Goal: Communication & Community: Answer question/provide support

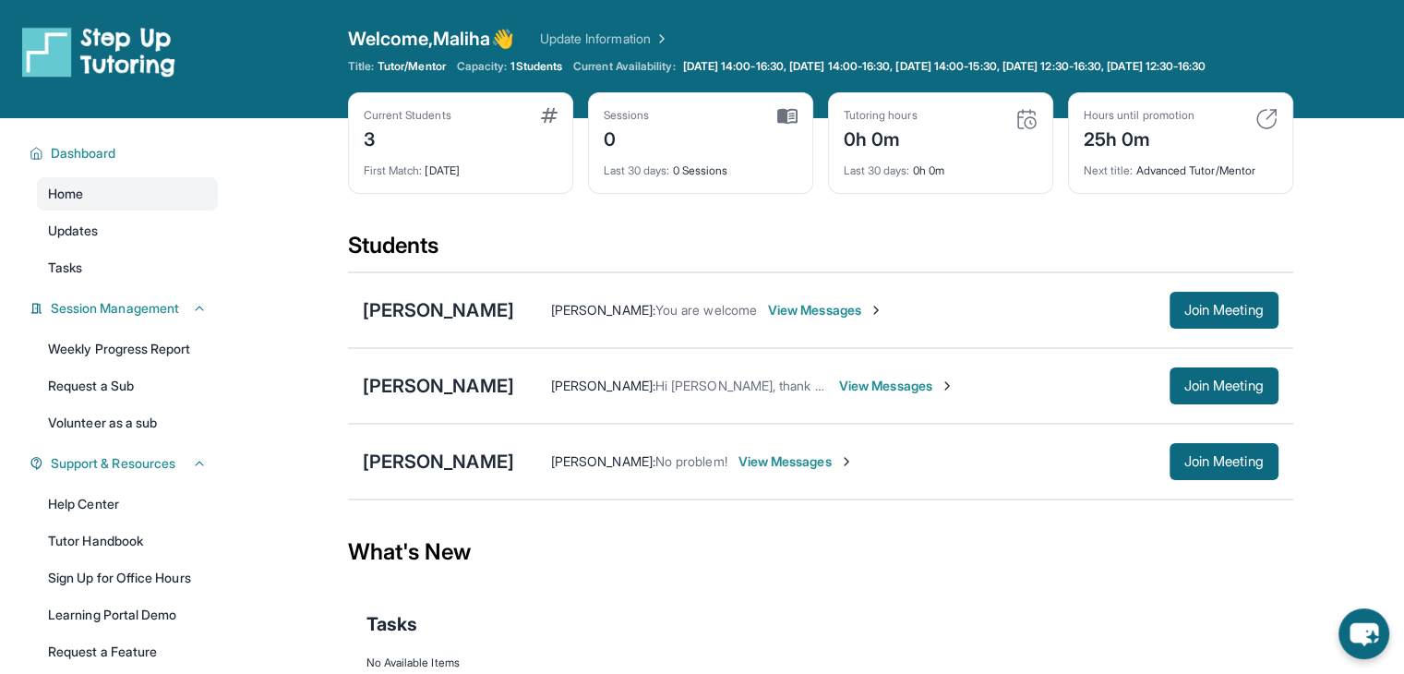
click at [772, 471] on span "View Messages" at bounding box center [796, 461] width 115 height 18
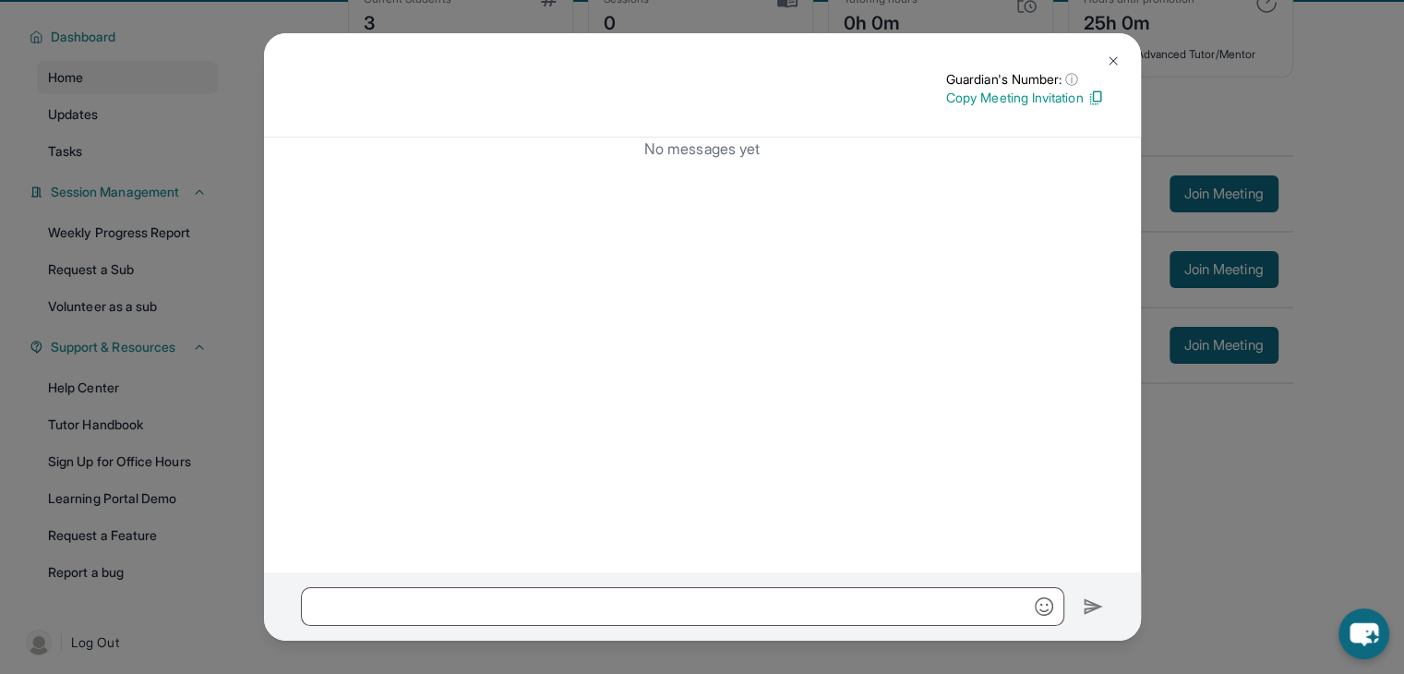
scroll to position [139, 0]
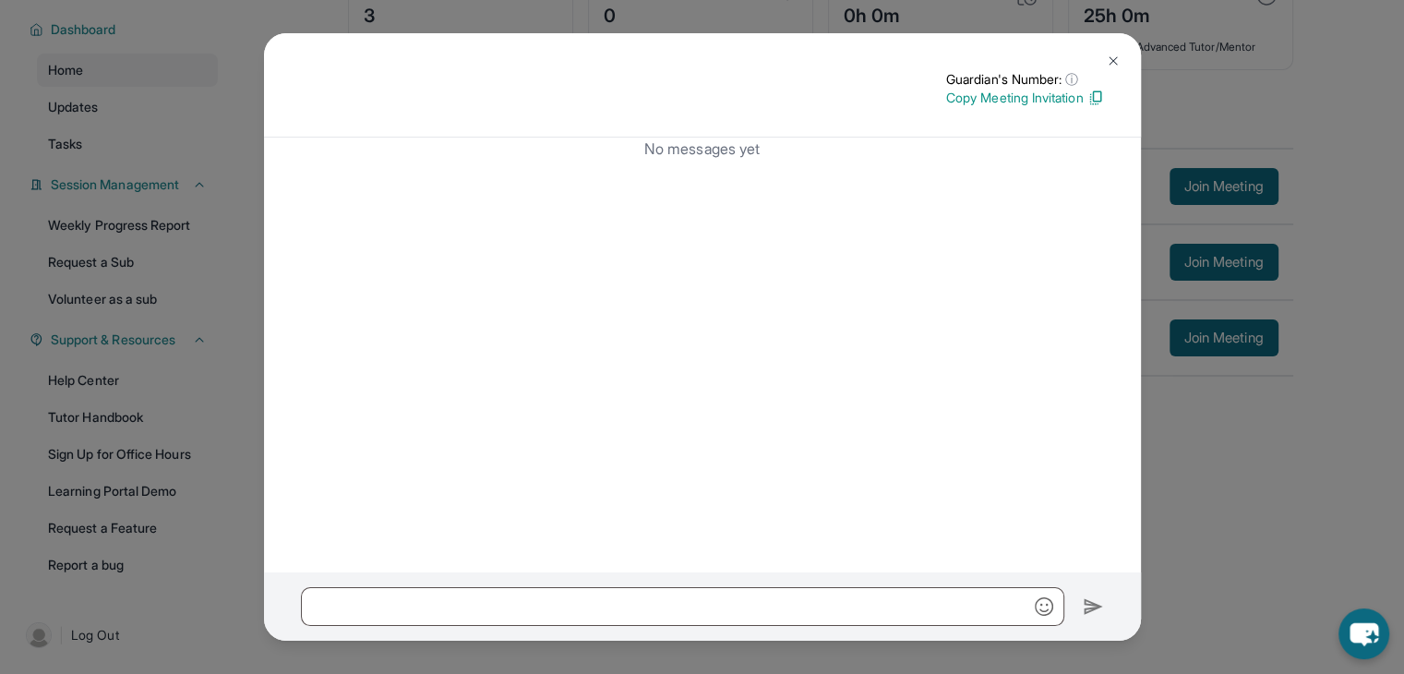
click at [1113, 56] on img at bounding box center [1113, 61] width 15 height 15
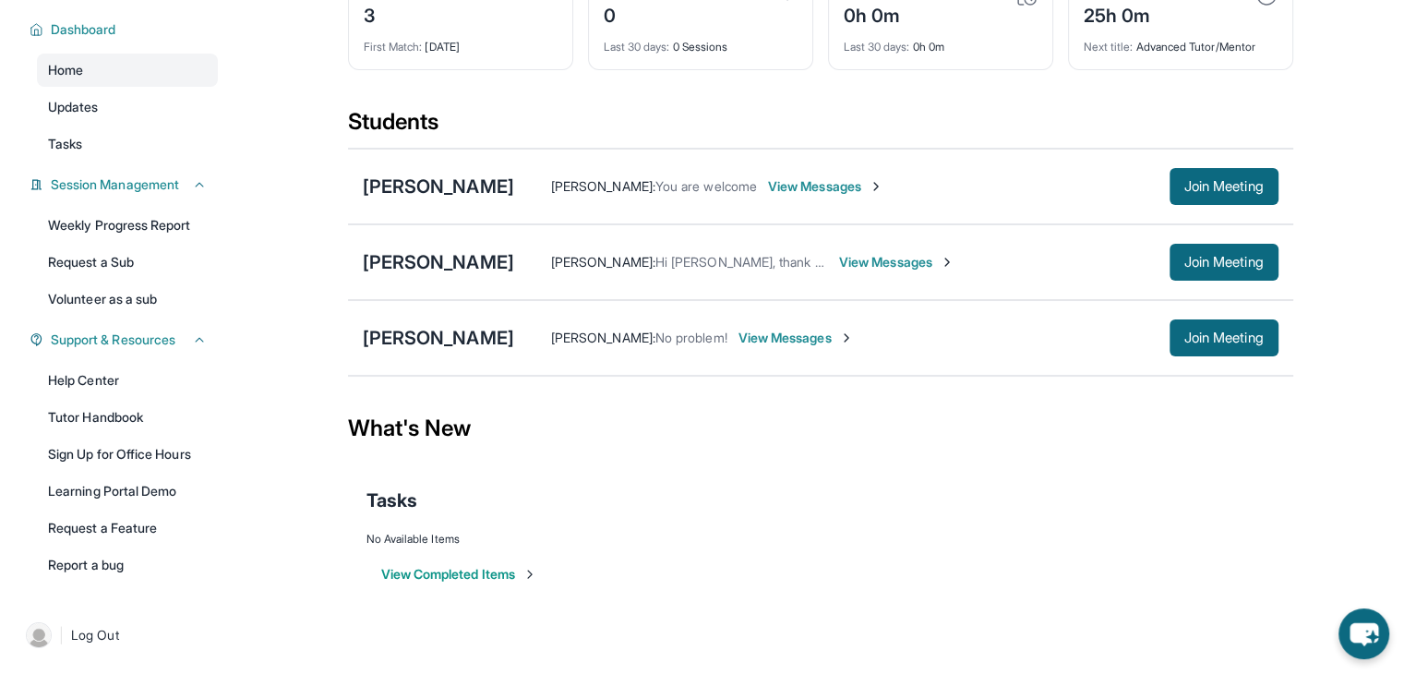
click at [857, 260] on span "View Messages" at bounding box center [896, 262] width 115 height 18
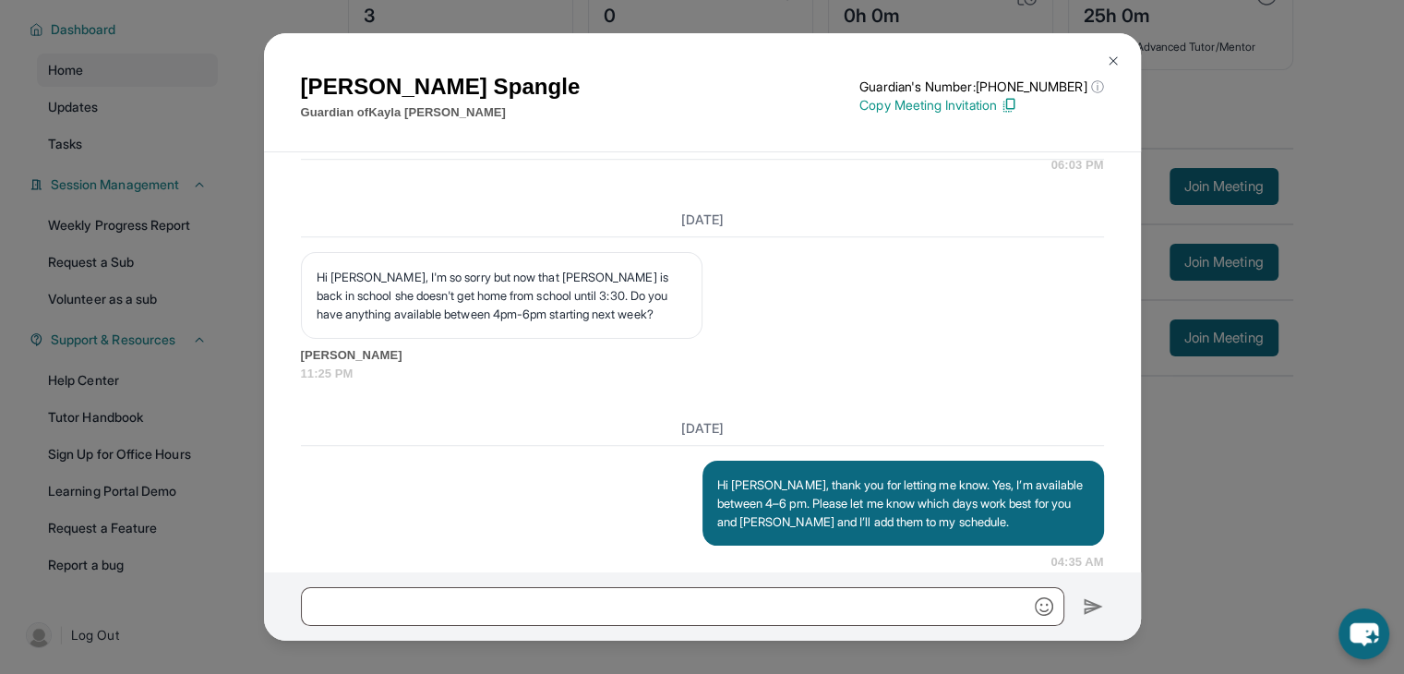
scroll to position [1553, 0]
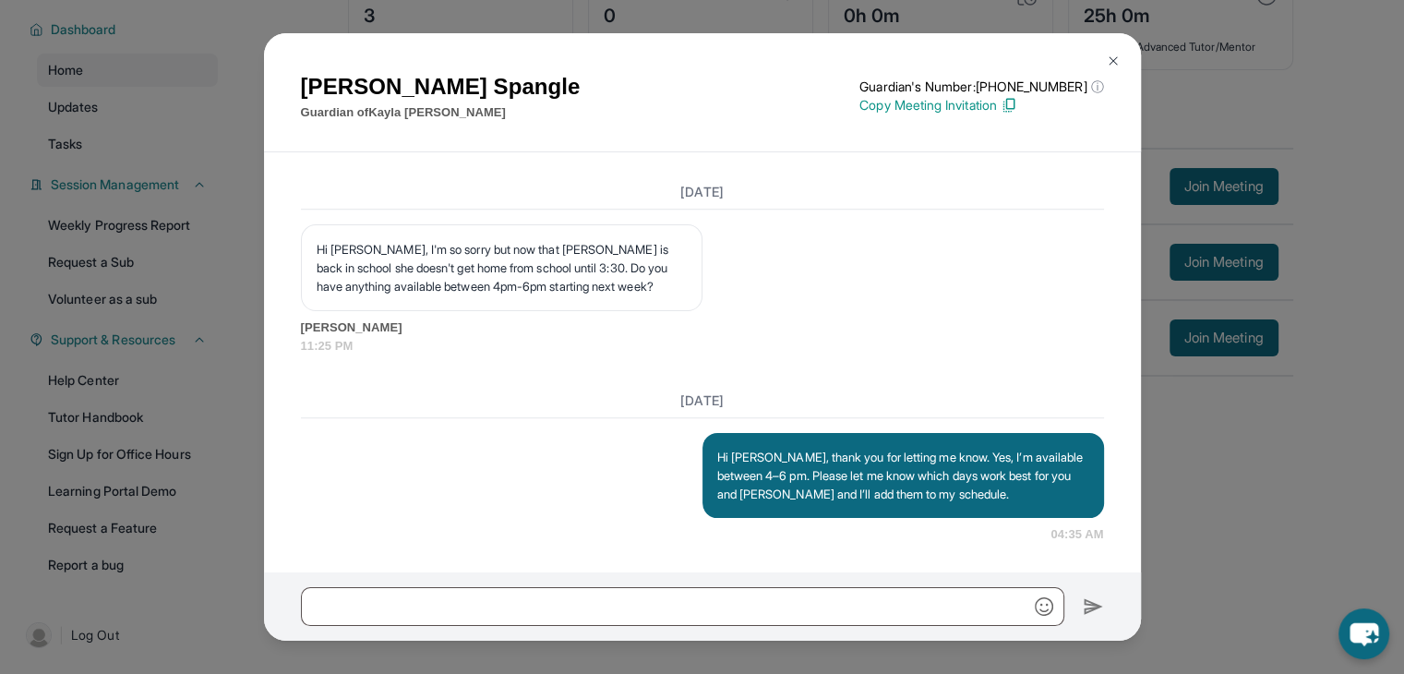
click at [1111, 64] on img at bounding box center [1113, 61] width 15 height 15
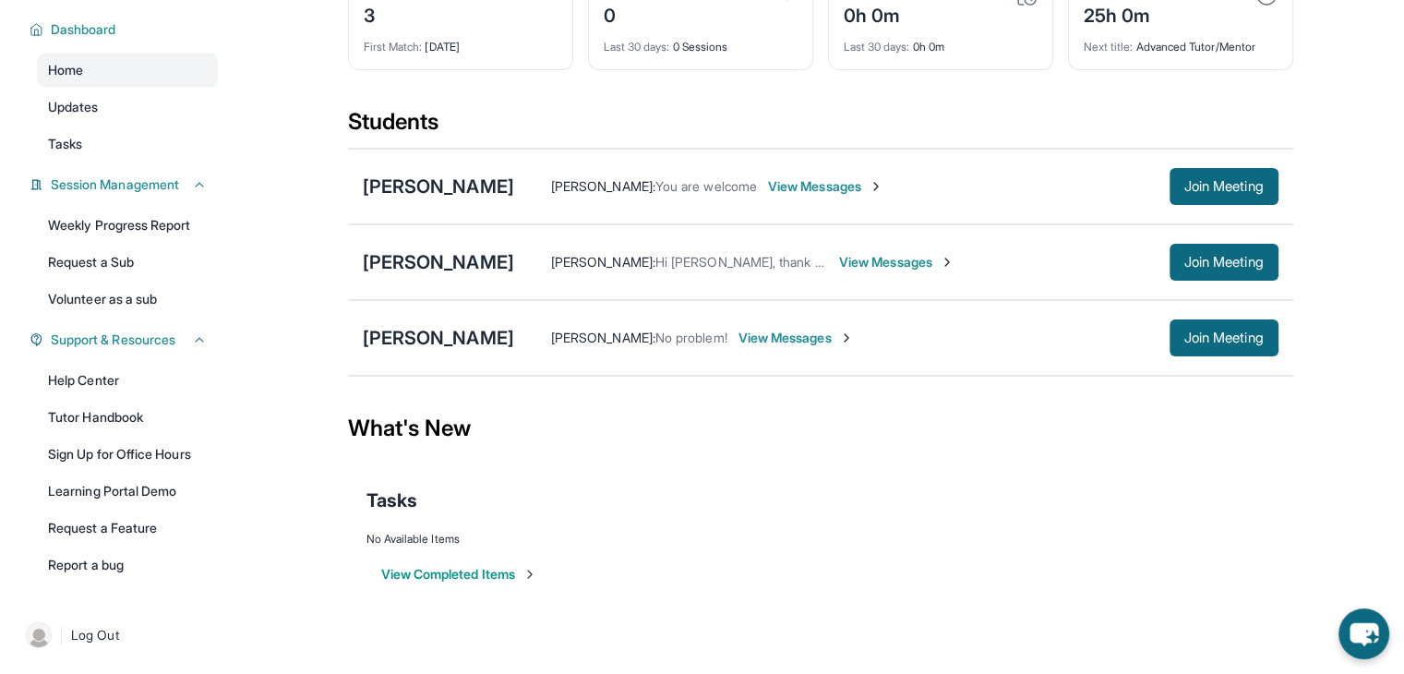
click at [809, 333] on span "View Messages" at bounding box center [796, 338] width 115 height 18
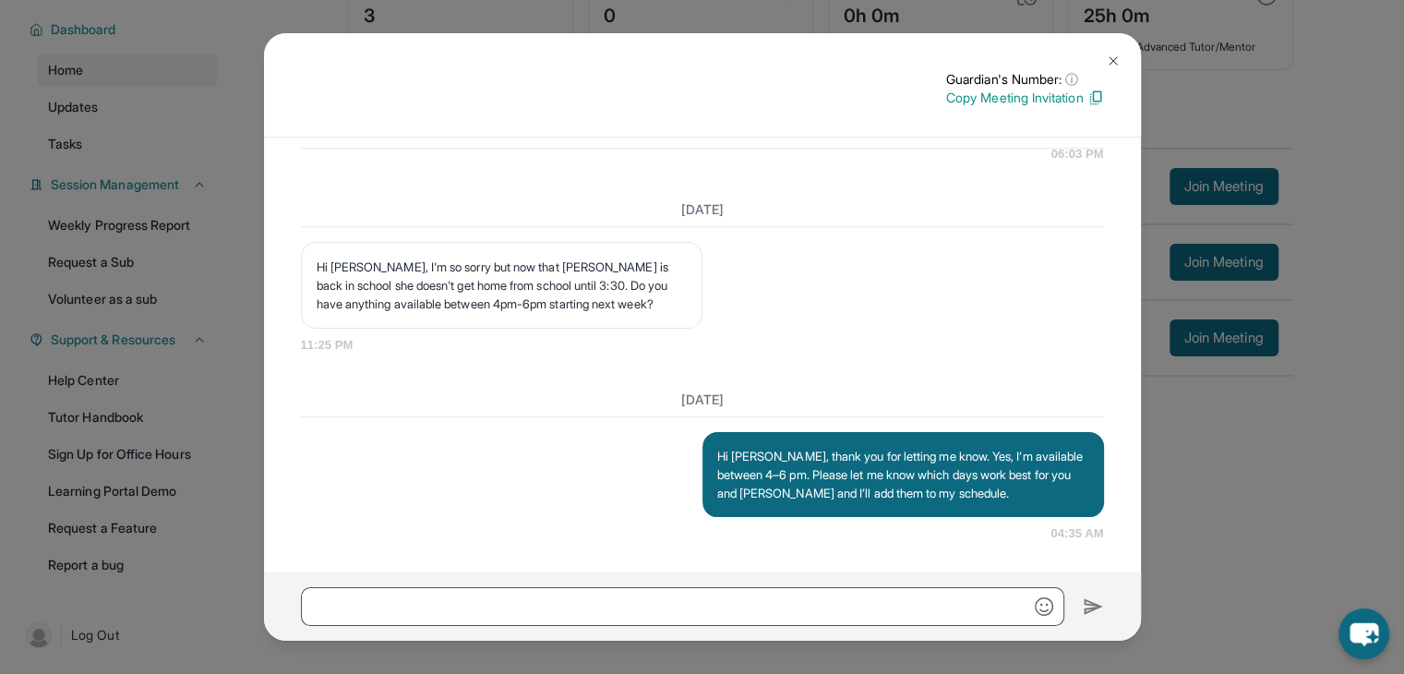
scroll to position [1521, 0]
click at [1107, 54] on img at bounding box center [1113, 61] width 15 height 15
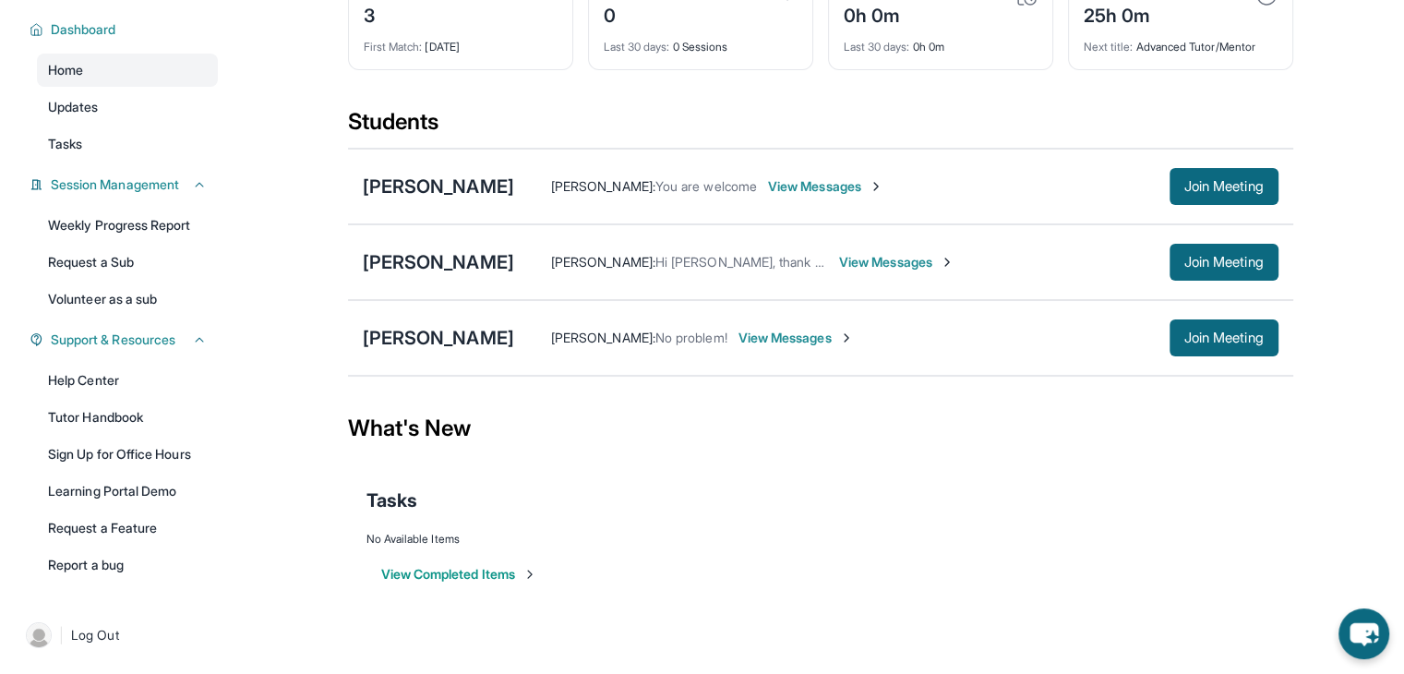
click at [779, 338] on span "View Messages" at bounding box center [796, 338] width 115 height 18
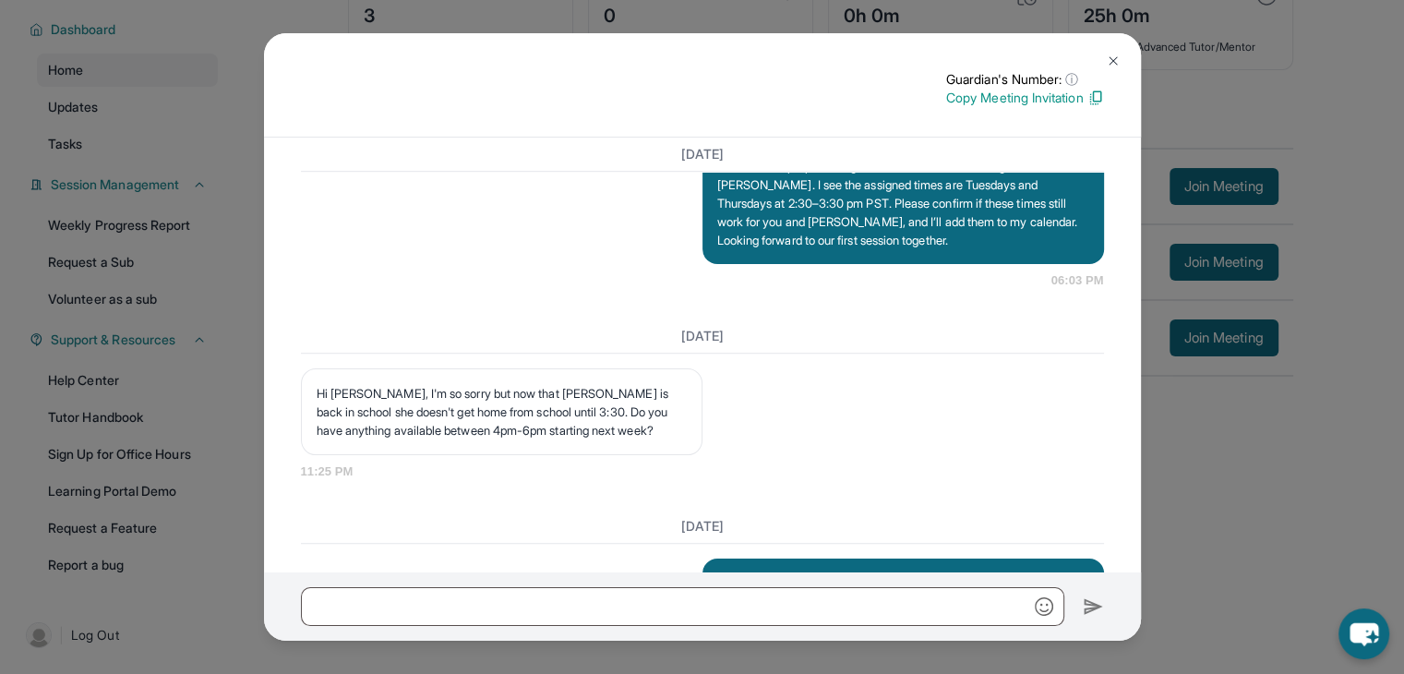
scroll to position [1361, 0]
click at [776, 337] on div "[DATE] <p>**New Step Up [PERSON_NAME] Chat**: Hi [PERSON_NAME]! This is the sta…" at bounding box center [702, 355] width 877 height 435
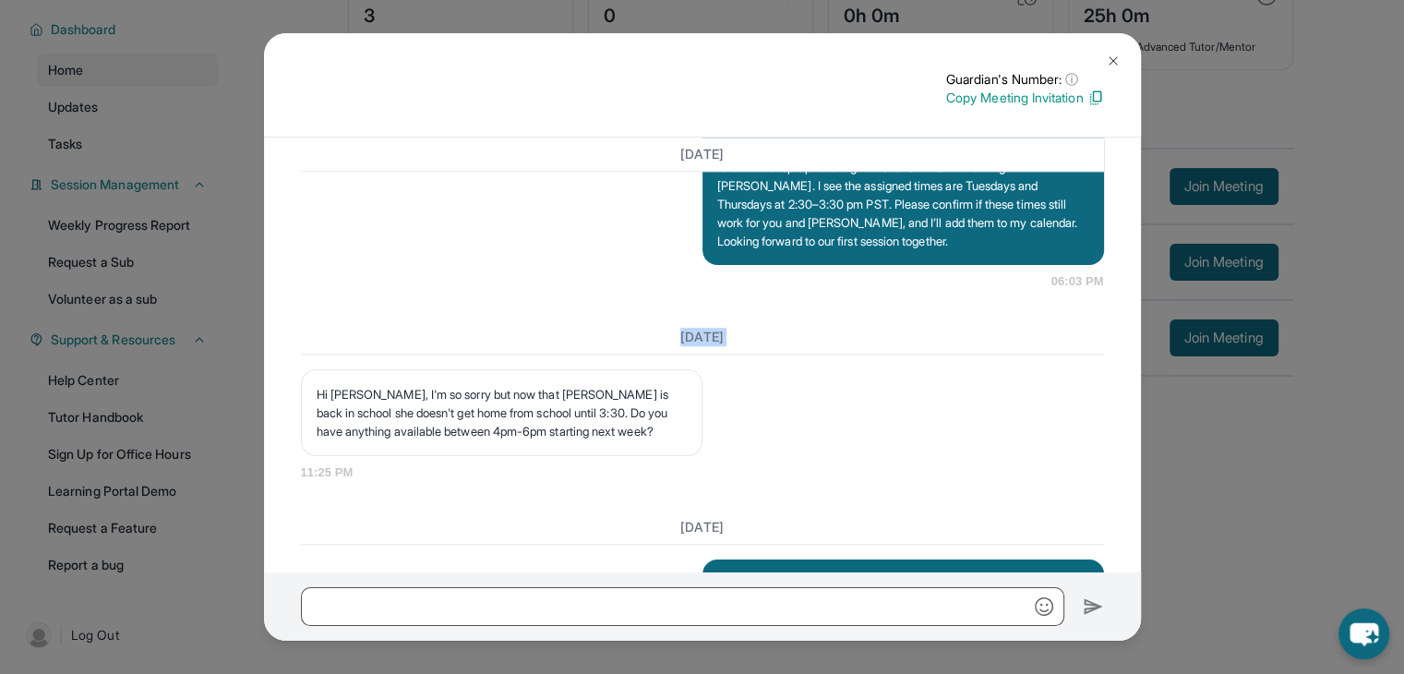
click at [776, 337] on div "[DATE] <p>**New Step Up [PERSON_NAME] Chat**: Hi [PERSON_NAME]! This is the sta…" at bounding box center [702, 355] width 877 height 435
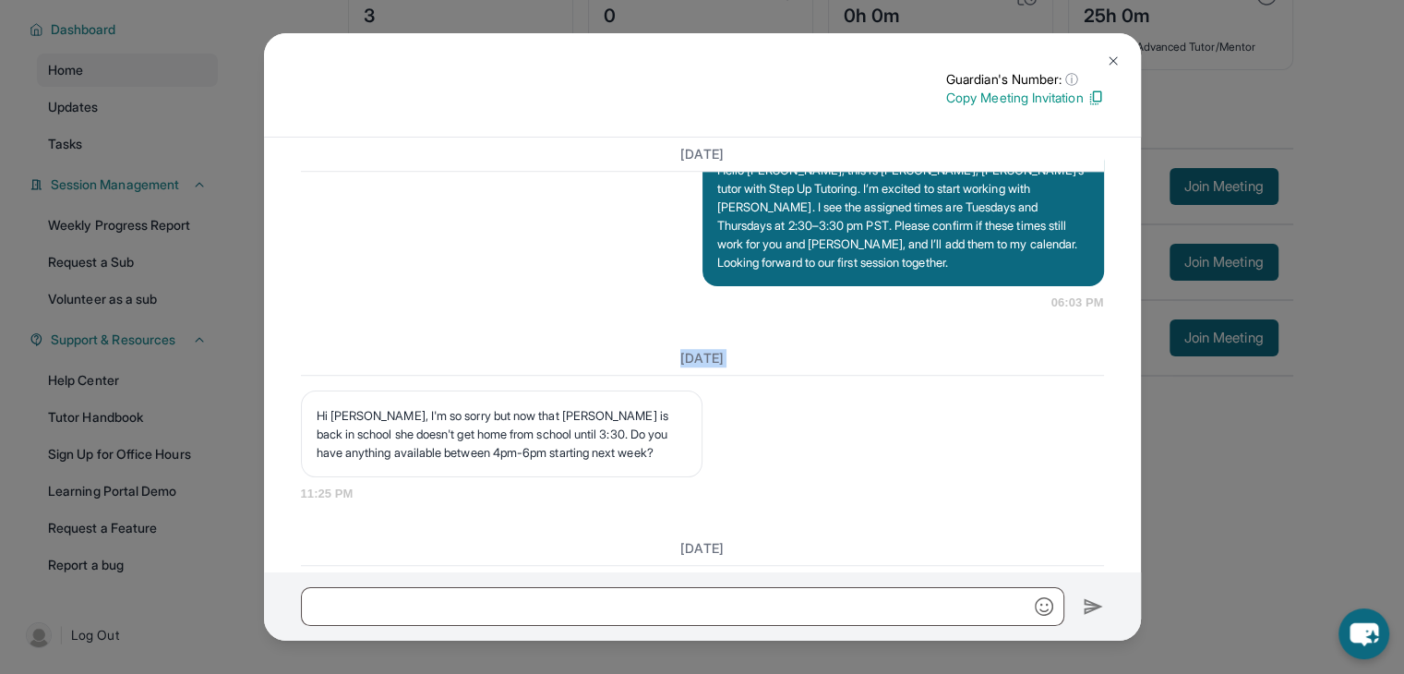
scroll to position [1326, 0]
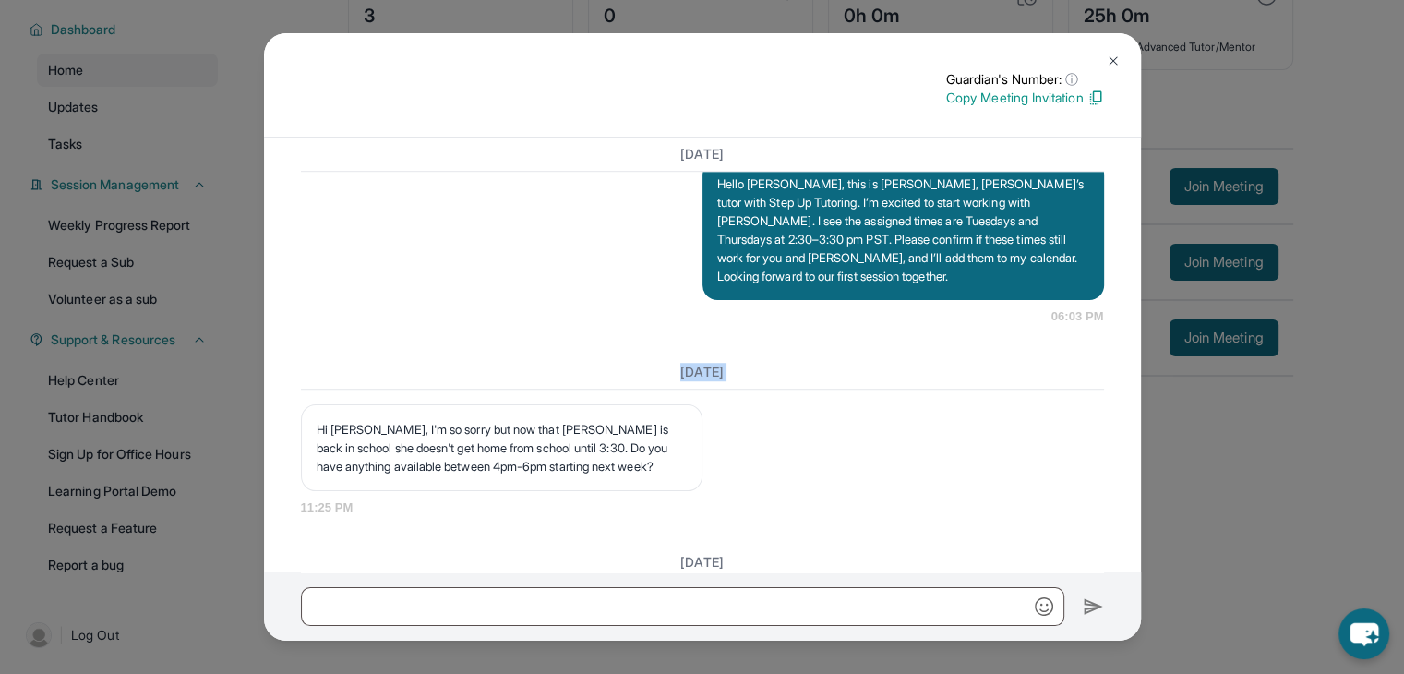
click at [875, 390] on div "[DATE]" at bounding box center [702, 372] width 803 height 34
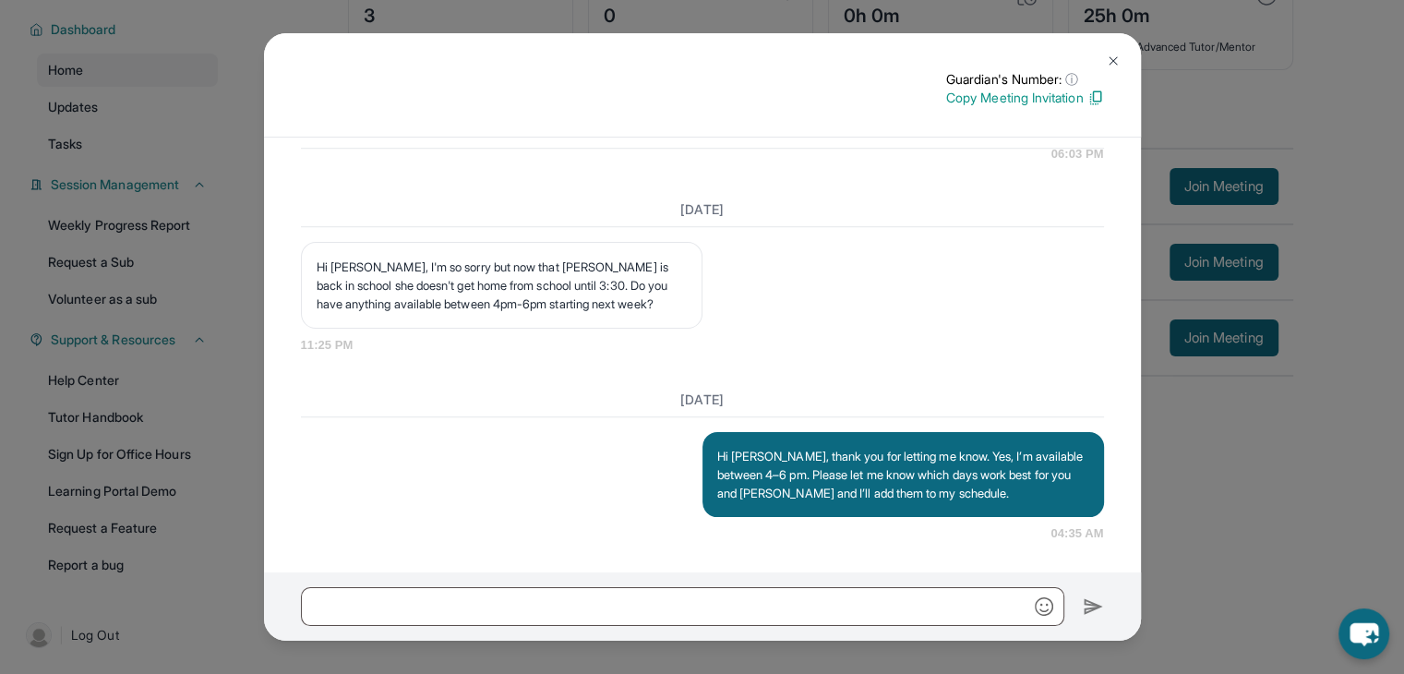
scroll to position [1521, 0]
click at [1112, 62] on img at bounding box center [1113, 61] width 15 height 15
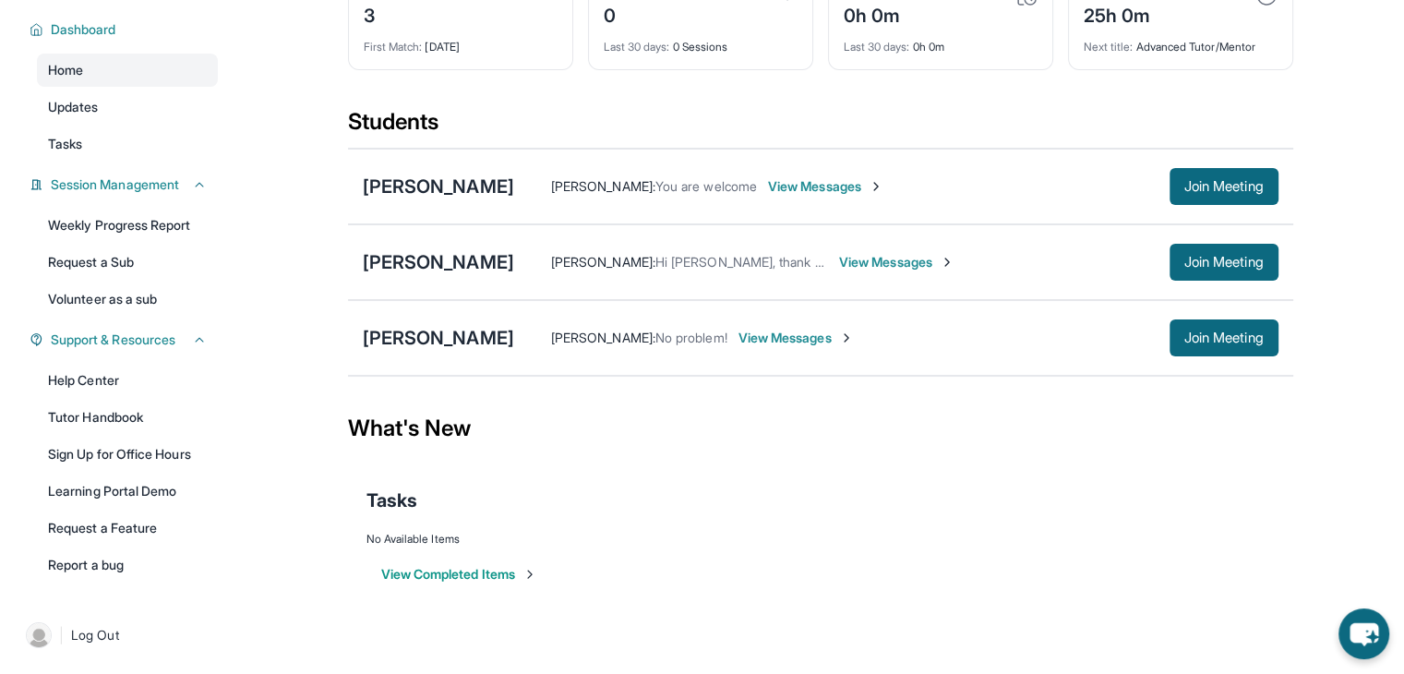
click at [793, 336] on span "View Messages" at bounding box center [796, 338] width 115 height 18
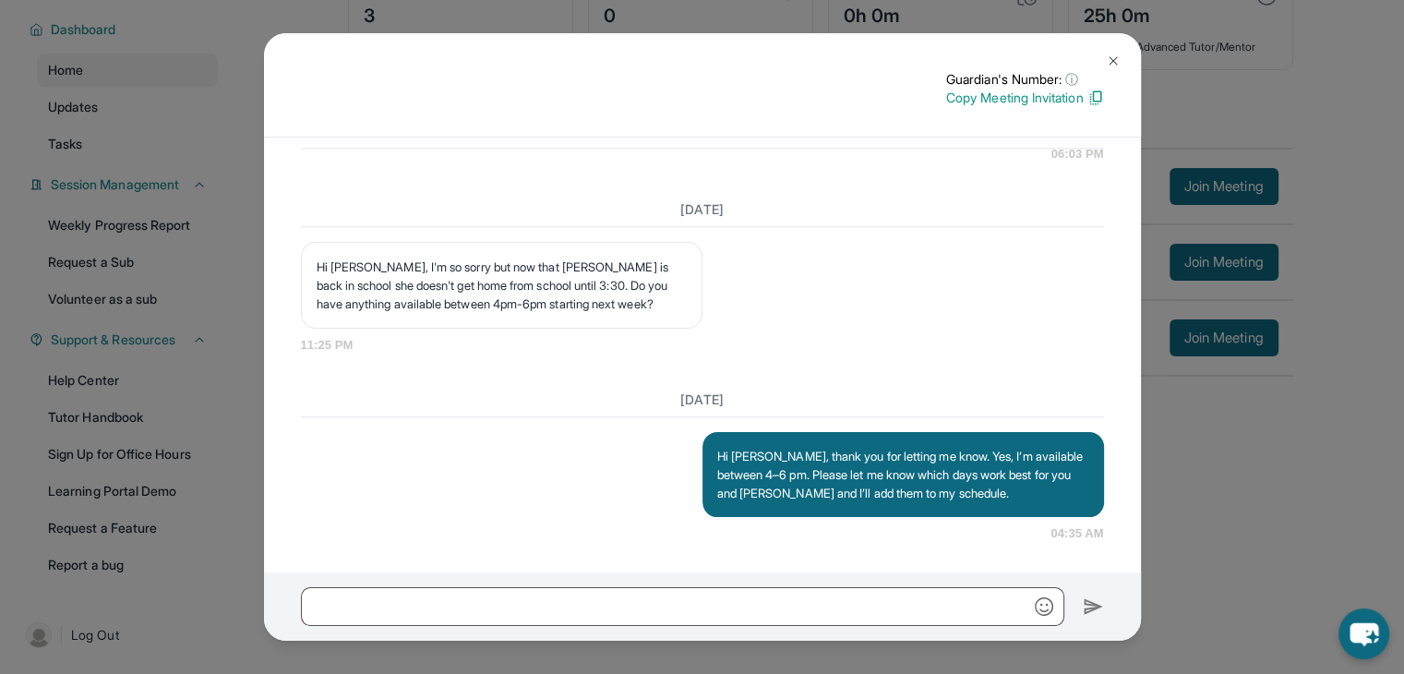
click at [1118, 65] on img at bounding box center [1113, 61] width 15 height 15
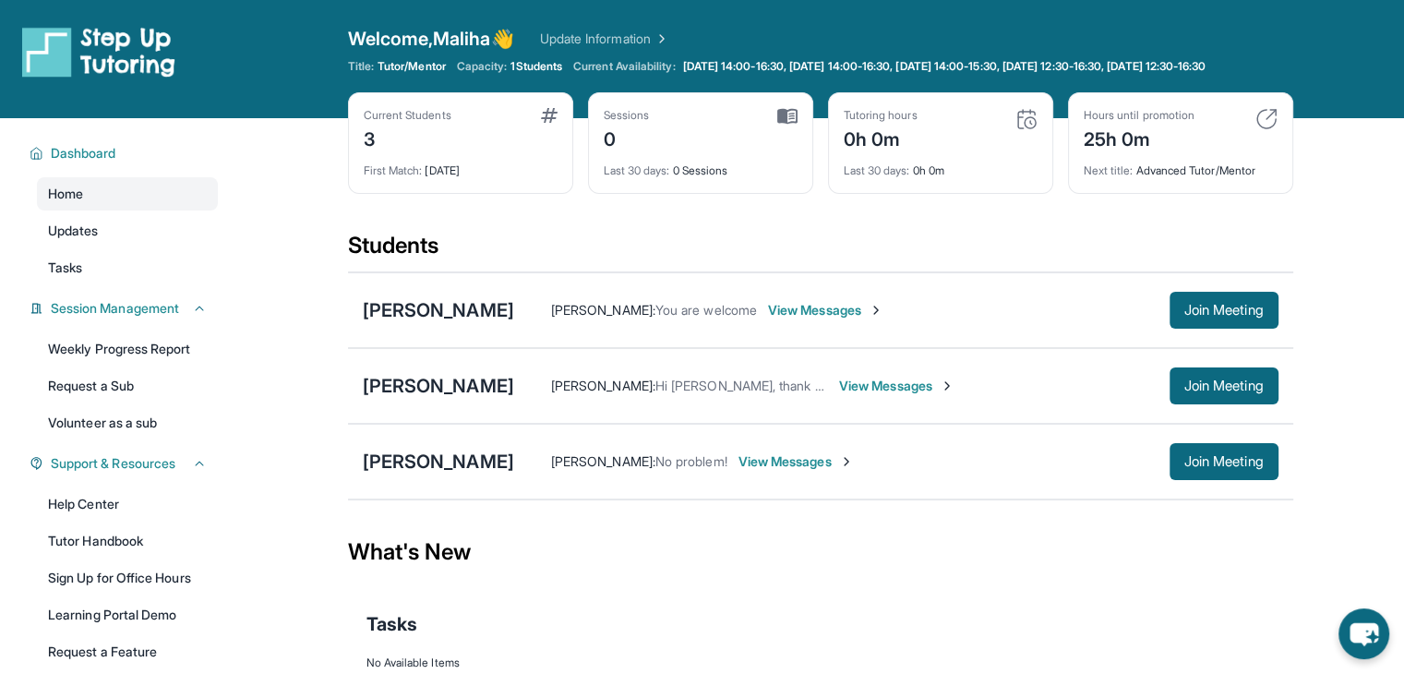
scroll to position [0, 0]
click at [373, 149] on div "3" at bounding box center [408, 138] width 88 height 30
